Goal: Check status: Check status

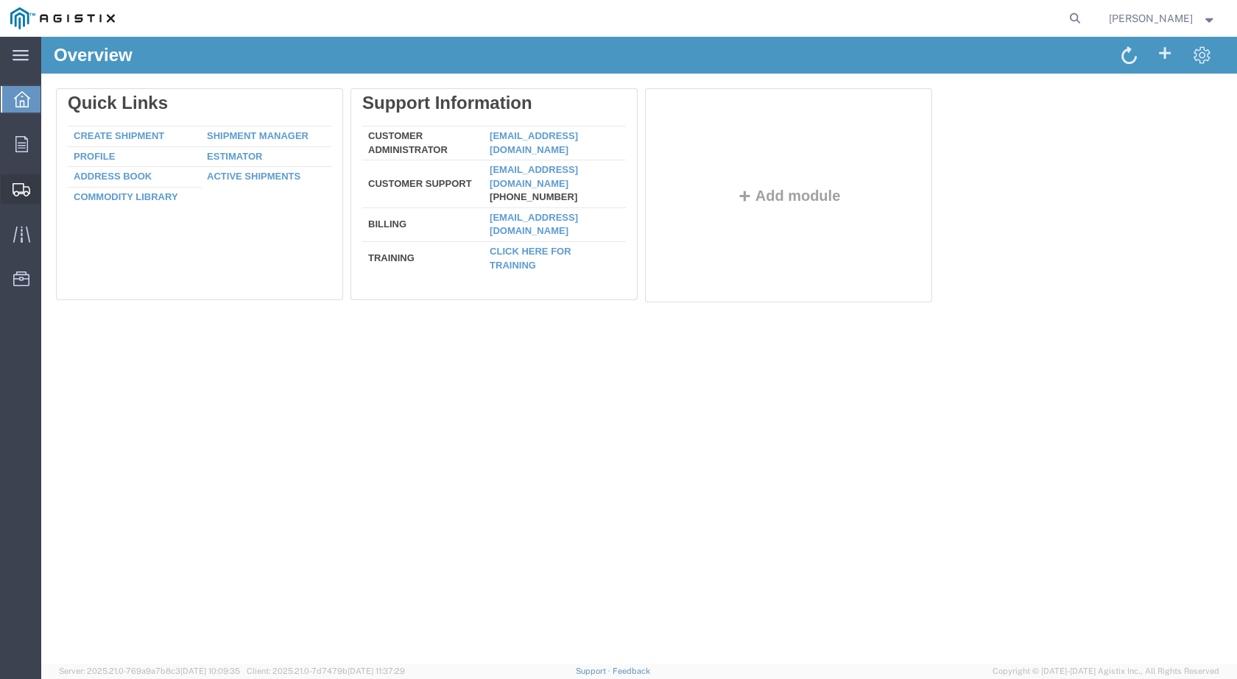
click at [51, 193] on span "Shipments" at bounding box center [45, 188] width 10 height 29
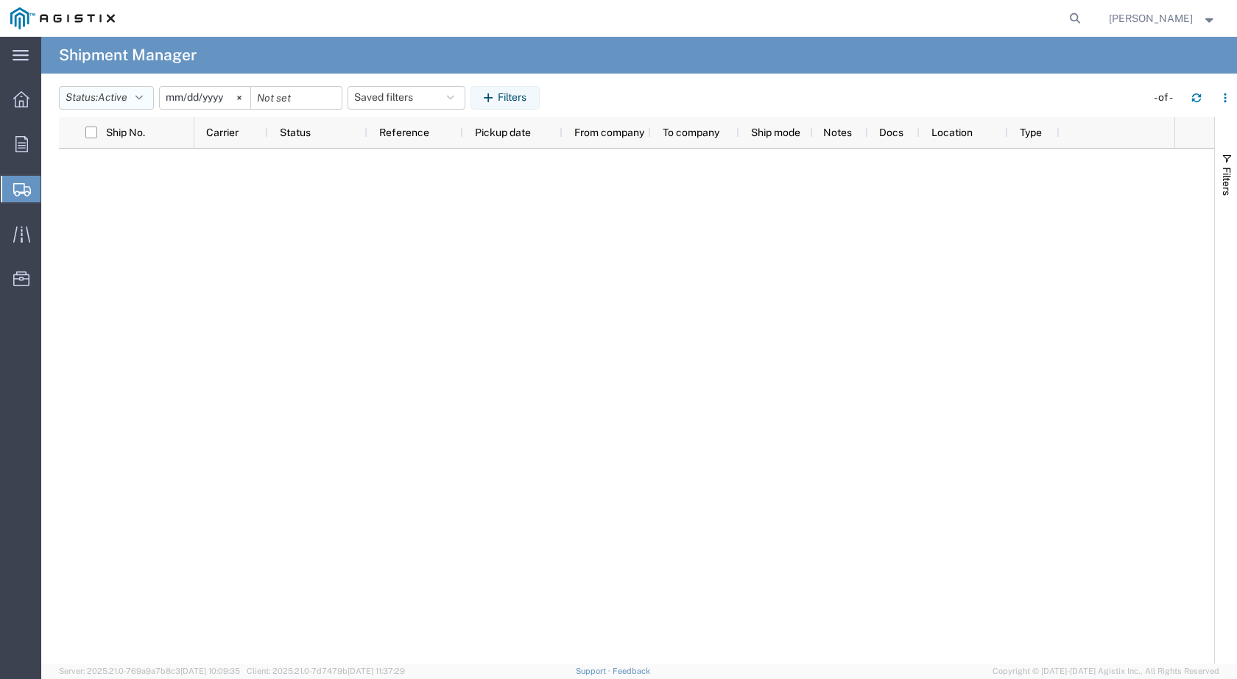
click at [143, 98] on icon "button" at bounding box center [138, 98] width 7 height 10
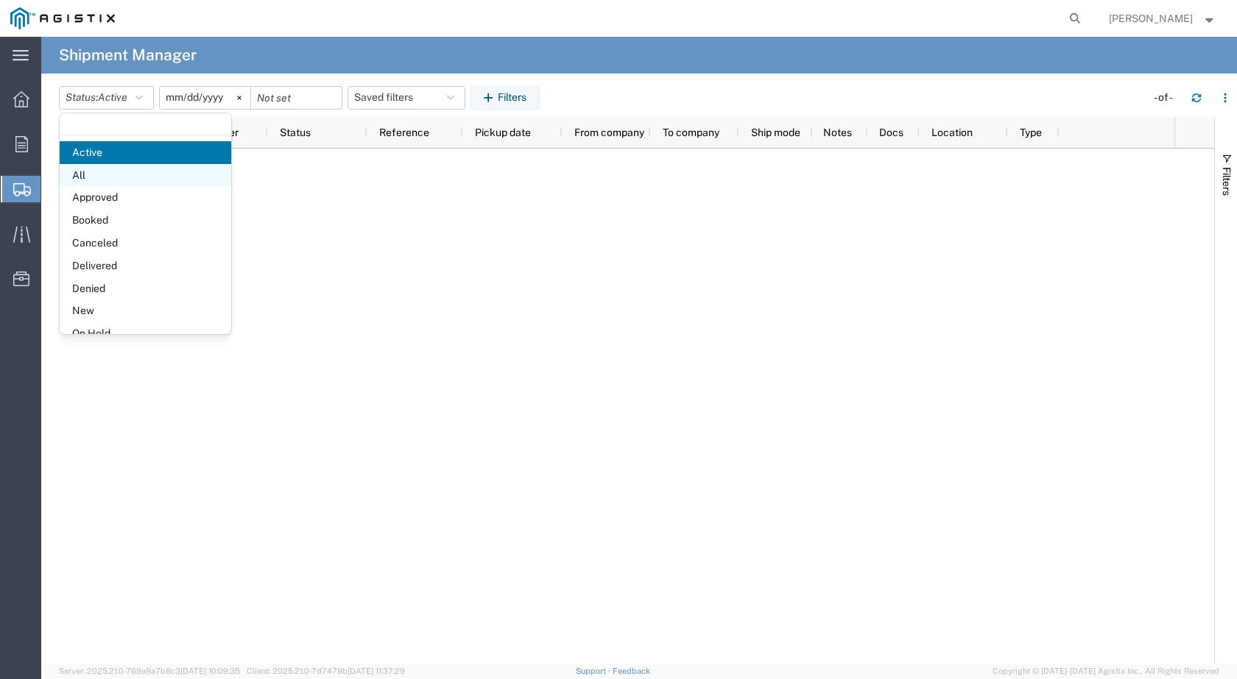
click at [102, 177] on span "All" at bounding box center [146, 175] width 172 height 23
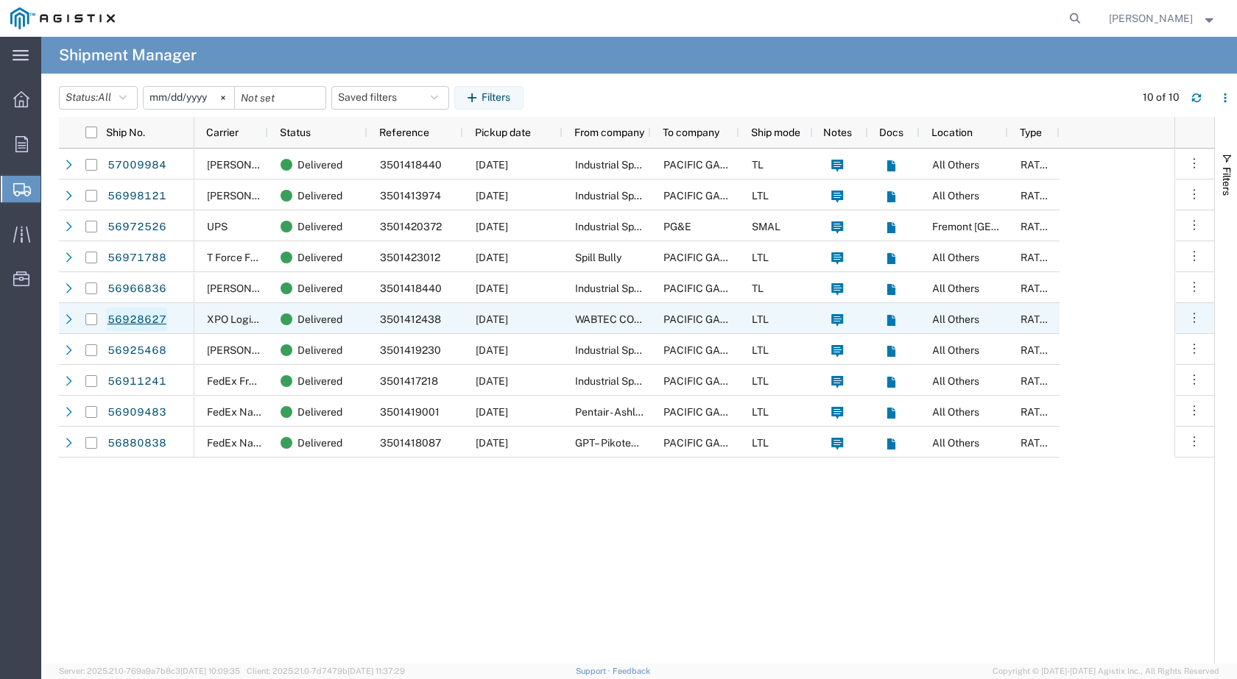
click at [146, 323] on link "56928627" at bounding box center [137, 320] width 60 height 24
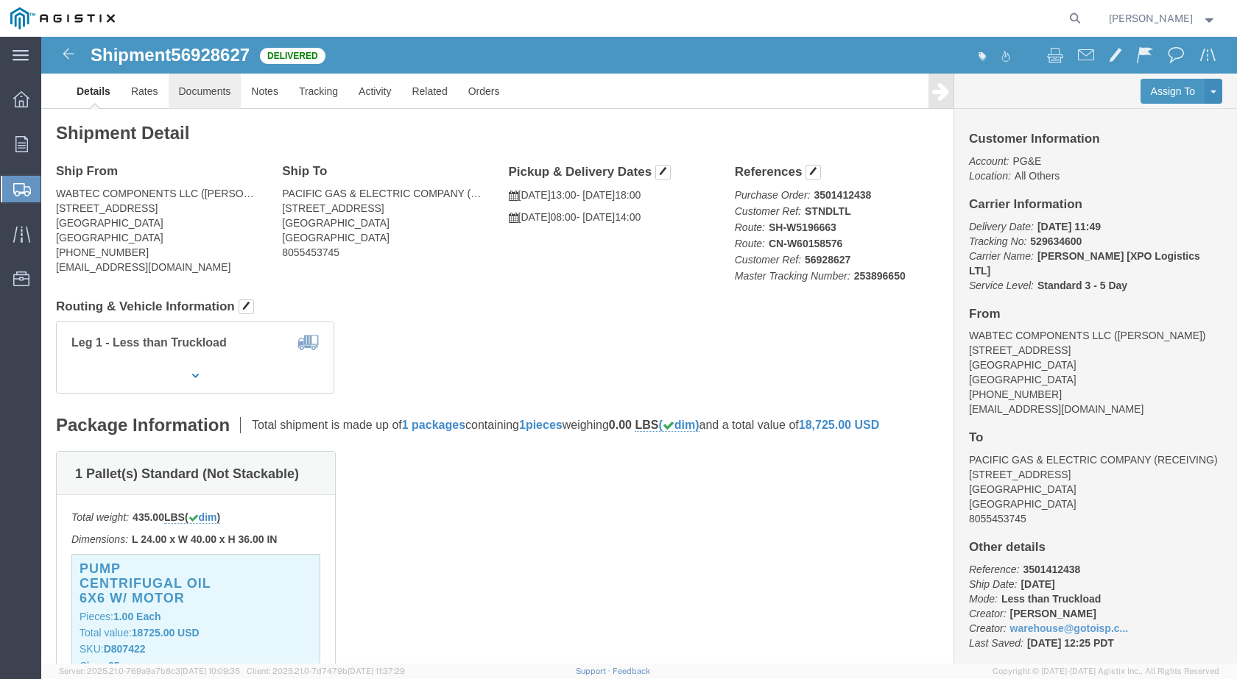
click link "Documents"
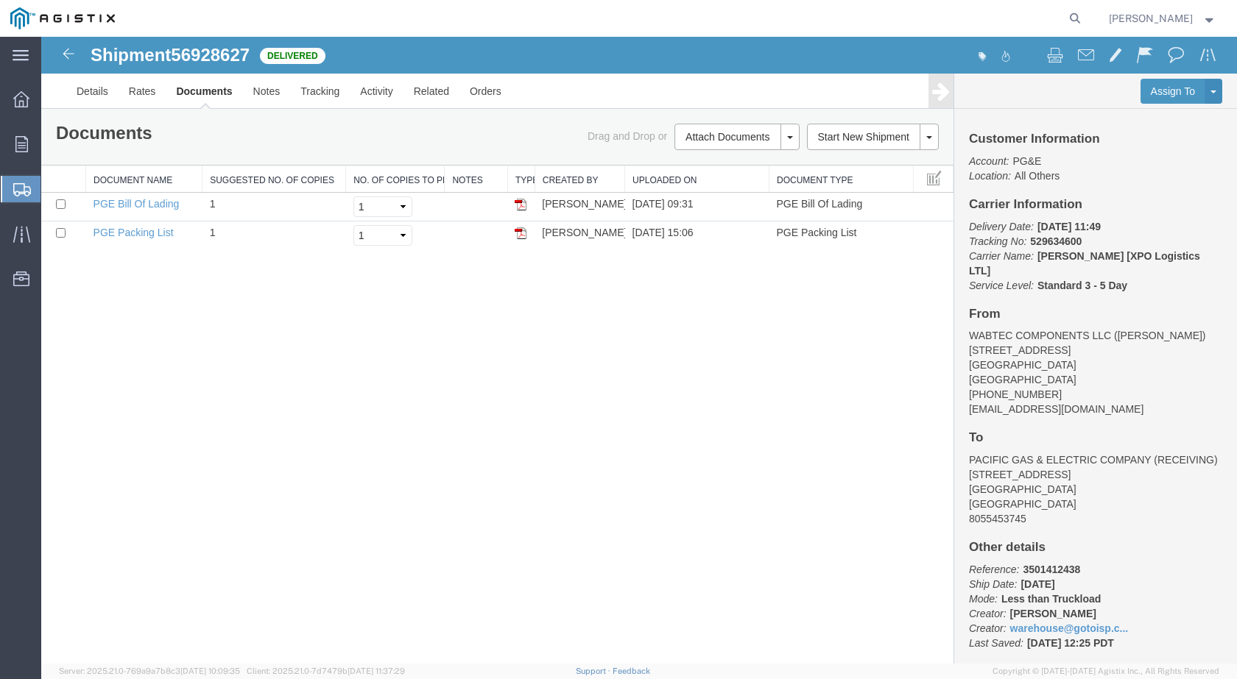
click at [213, 55] on span "56928627" at bounding box center [210, 55] width 79 height 20
click at [215, 55] on span "56928627" at bounding box center [210, 55] width 79 height 20
copy span "56928627"
